Goal: Task Accomplishment & Management: Use online tool/utility

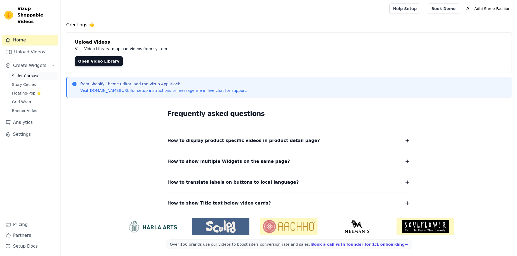
click at [28, 73] on span "Slider Carousels" at bounding box center [27, 75] width 31 height 5
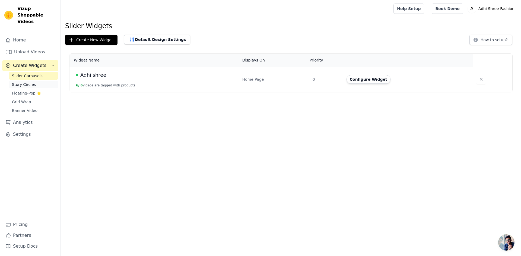
click at [27, 81] on link "Story Circles" at bounding box center [34, 85] width 50 height 8
click at [27, 74] on div "Slider Carousels Story Circles Floating-Pop ⭐ Grid Wrap Banner Video" at bounding box center [34, 93] width 50 height 42
click at [28, 73] on span "Slider Carousels" at bounding box center [27, 75] width 31 height 5
click at [146, 85] on td "Adhi shree 6 / 6 videos are tagged with products." at bounding box center [154, 79] width 170 height 25
click at [158, 81] on td "Adhi shree 6 / 6 videos are tagged with products." at bounding box center [154, 79] width 170 height 25
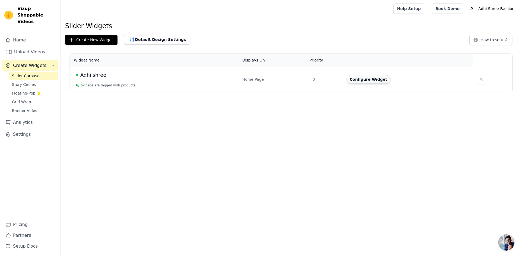
click at [366, 80] on button "Configure Widget" at bounding box center [369, 79] width 44 height 9
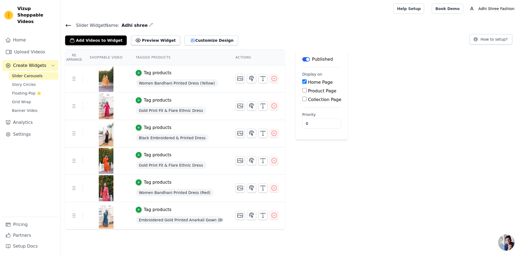
click at [306, 59] on button "Label" at bounding box center [306, 59] width 8 height 4
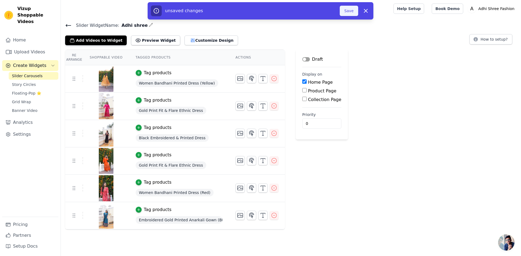
click at [348, 9] on button "Save" at bounding box center [349, 11] width 18 height 10
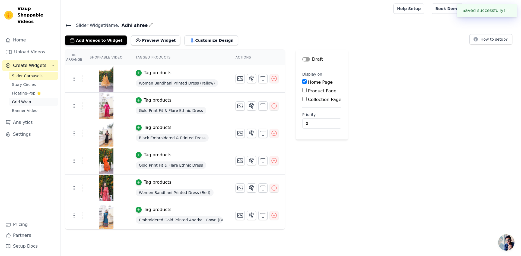
click at [18, 99] on span "Grid Wrap" at bounding box center [21, 101] width 19 height 5
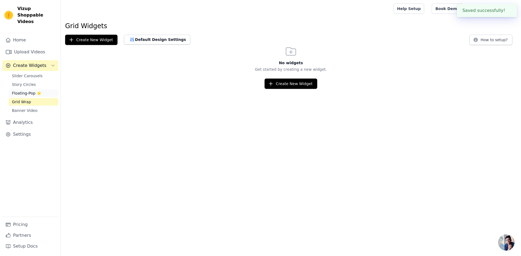
click at [24, 91] on span "Floating-Pop ⭐" at bounding box center [26, 93] width 29 height 5
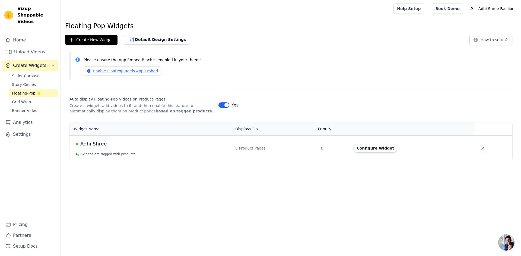
click at [226, 107] on button "Label" at bounding box center [223, 105] width 11 height 5
click at [230, 67] on div "Enable FloatPop Reels App Embed" at bounding box center [296, 70] width 424 height 9
click at [30, 98] on link "Grid Wrap" at bounding box center [34, 102] width 50 height 8
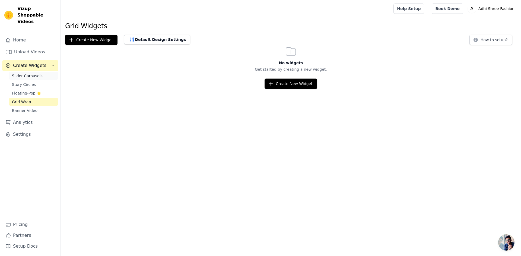
click at [29, 73] on span "Slider Carousels" at bounding box center [27, 75] width 31 height 5
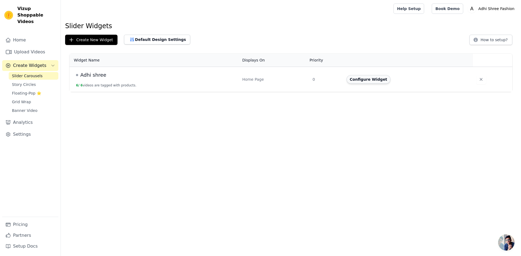
click at [378, 80] on button "Configure Widget" at bounding box center [369, 79] width 44 height 9
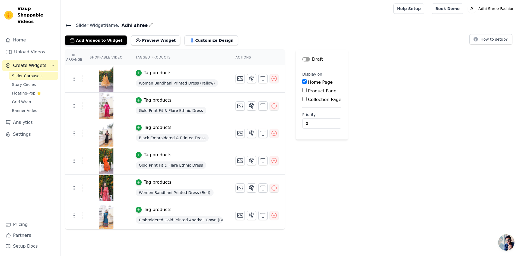
click at [382, 76] on div "Re Arrange Shoppable Video Tagged Products Actions Tag products Women Bandhani …" at bounding box center [291, 140] width 460 height 180
click at [36, 81] on link "Story Circles" at bounding box center [34, 85] width 50 height 8
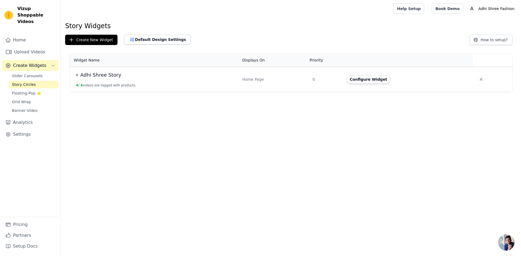
click at [126, 79] on div "Adhi Shree Story" at bounding box center [156, 75] width 160 height 8
click at [371, 79] on button "Configure Widget" at bounding box center [369, 79] width 44 height 9
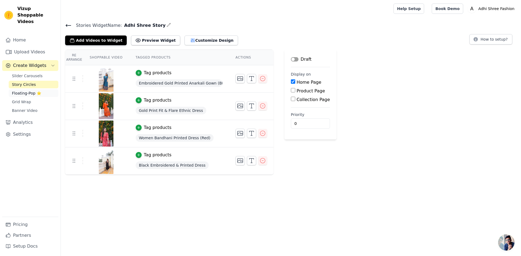
click at [16, 91] on span "Floating-Pop ⭐" at bounding box center [26, 93] width 29 height 5
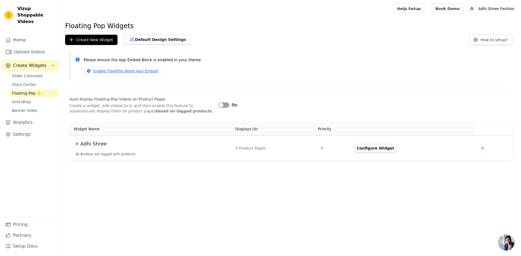
click at [383, 147] on button "Configure Widget" at bounding box center [375, 148] width 44 height 9
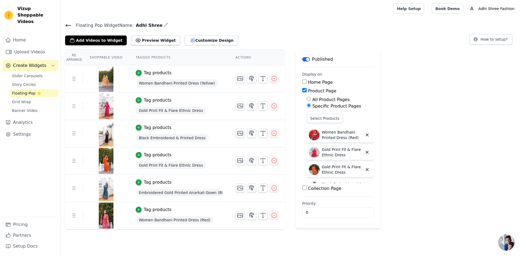
click at [305, 60] on button "Label" at bounding box center [306, 59] width 8 height 4
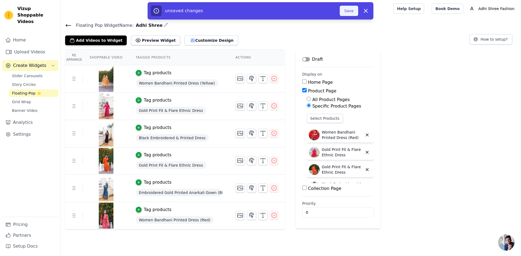
click at [344, 10] on button "Save" at bounding box center [349, 11] width 18 height 10
click at [352, 11] on button "Save" at bounding box center [349, 11] width 18 height 10
